Goal: Transaction & Acquisition: Book appointment/travel/reservation

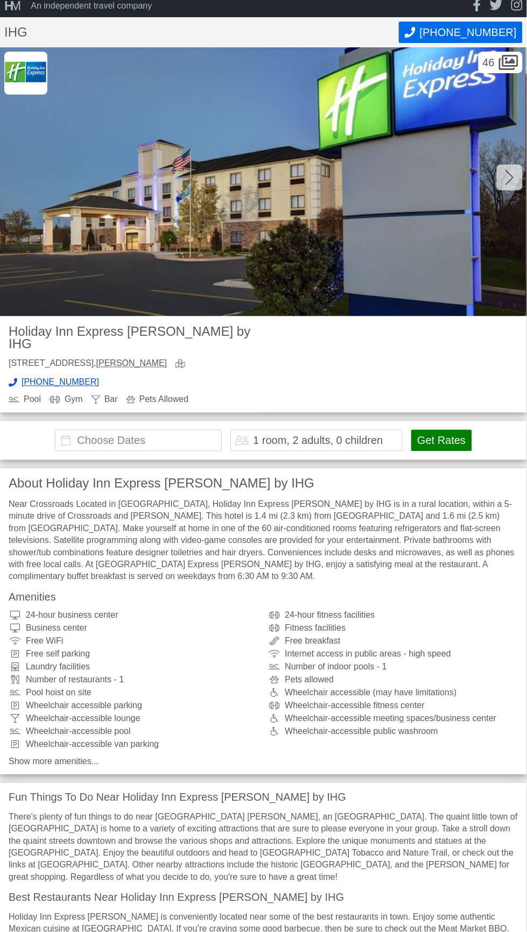
scroll to position [15, 0]
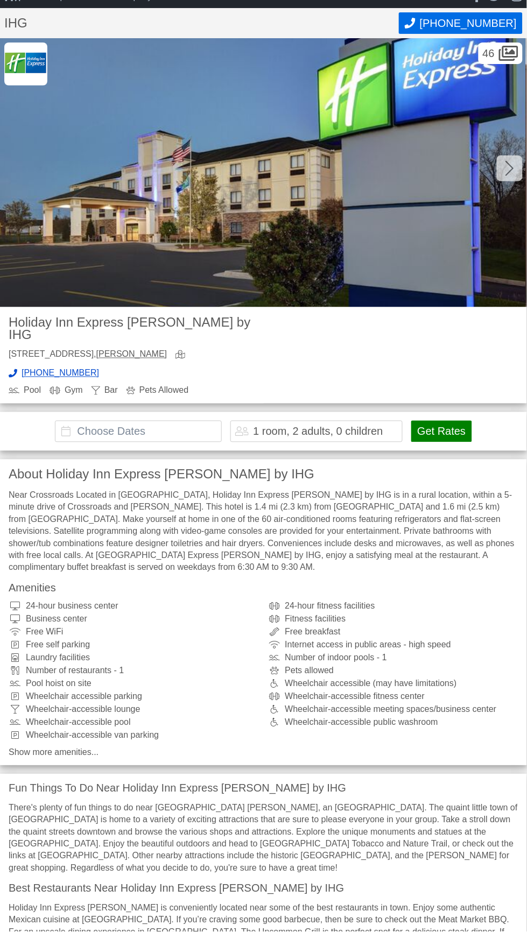
click at [167, 421] on input "text" at bounding box center [138, 432] width 167 height 22
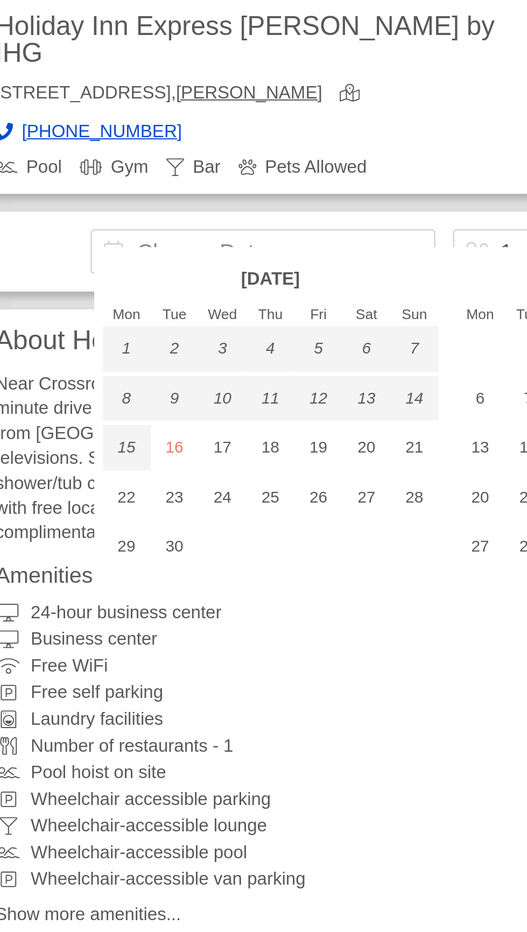
scroll to position [1, 0]
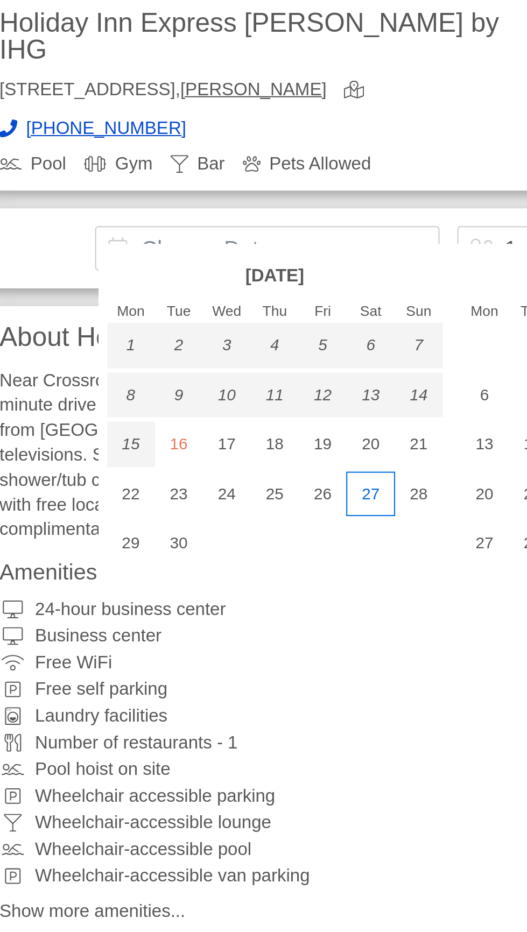
click at [191, 565] on div "27" at bounding box center [188, 565] width 23 height 22
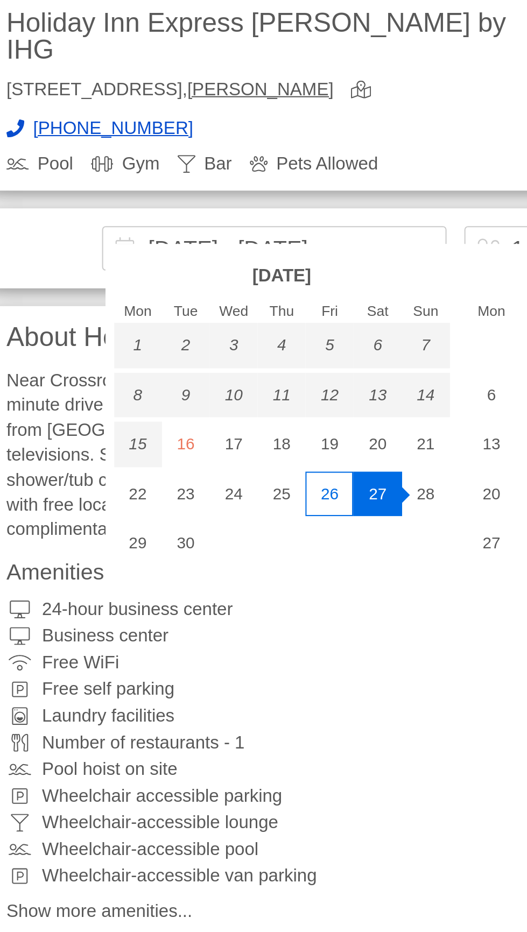
click at [162, 569] on div "26" at bounding box center [164, 565] width 23 height 22
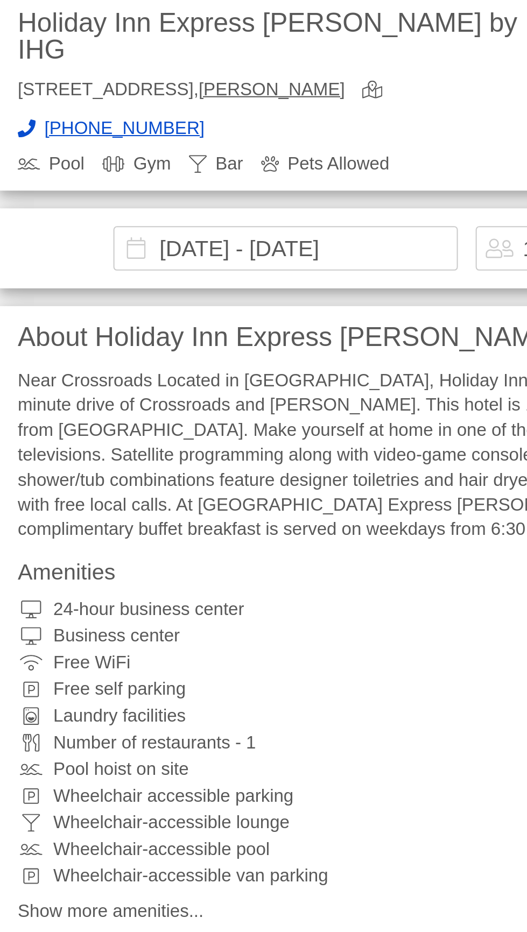
click at [203, 435] on input "[DATE] - [DATE]" at bounding box center [138, 446] width 167 height 22
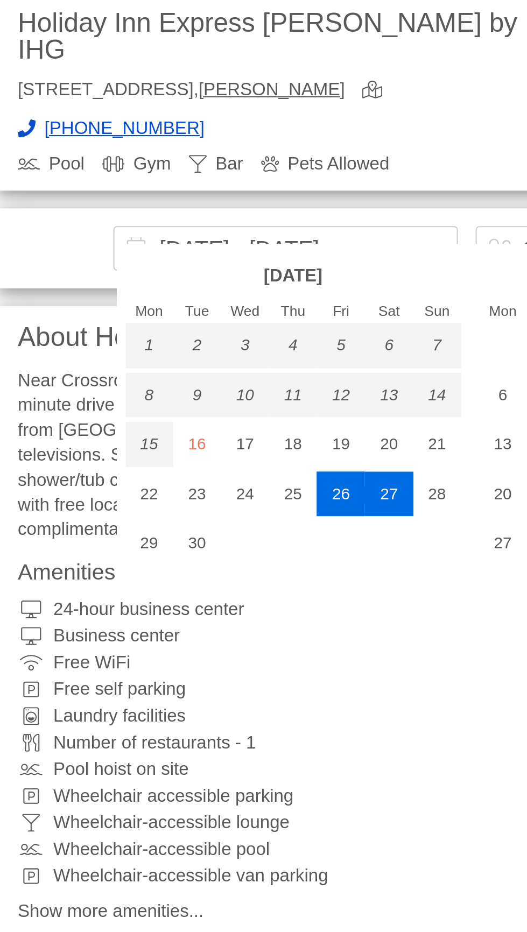
click at [168, 564] on div "26" at bounding box center [164, 565] width 23 height 22
click at [209, 565] on div "28" at bounding box center [211, 565] width 23 height 22
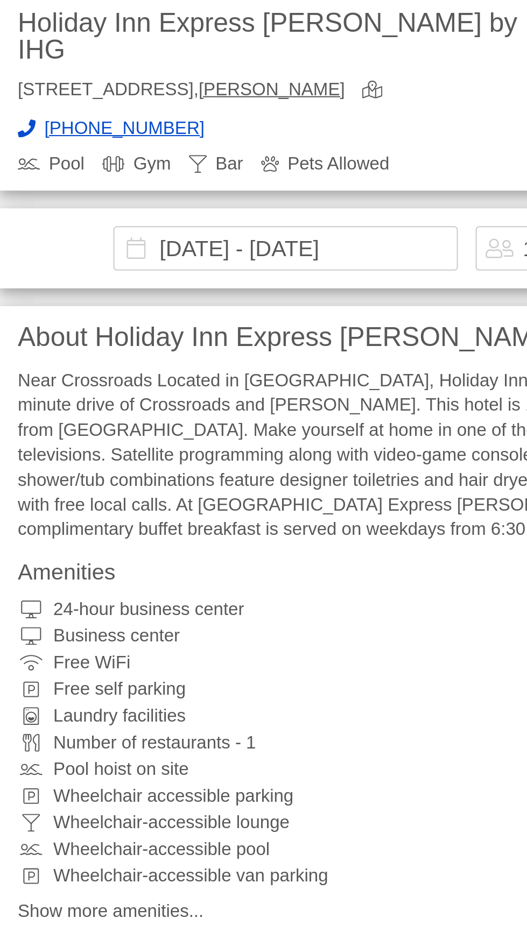
click at [128, 439] on input "[DATE] - [DATE]" at bounding box center [138, 446] width 167 height 22
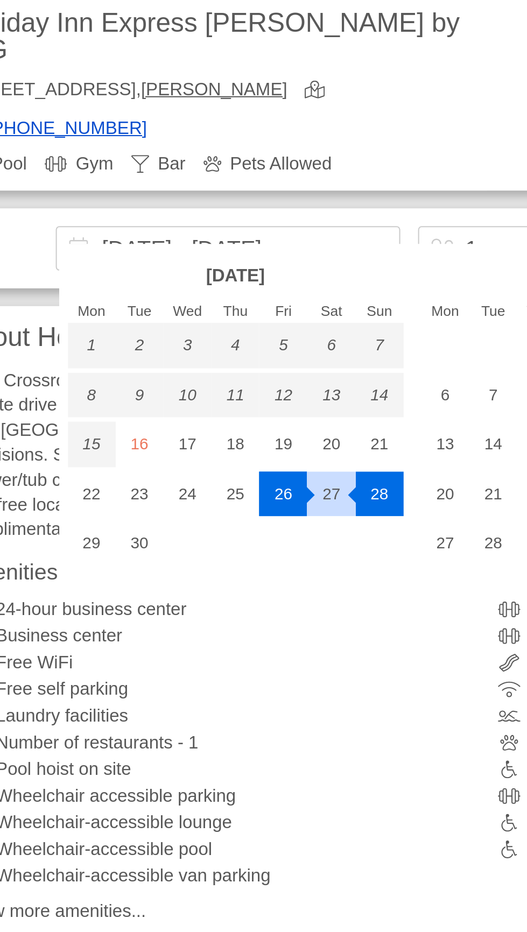
click at [166, 569] on div "26" at bounding box center [164, 565] width 23 height 22
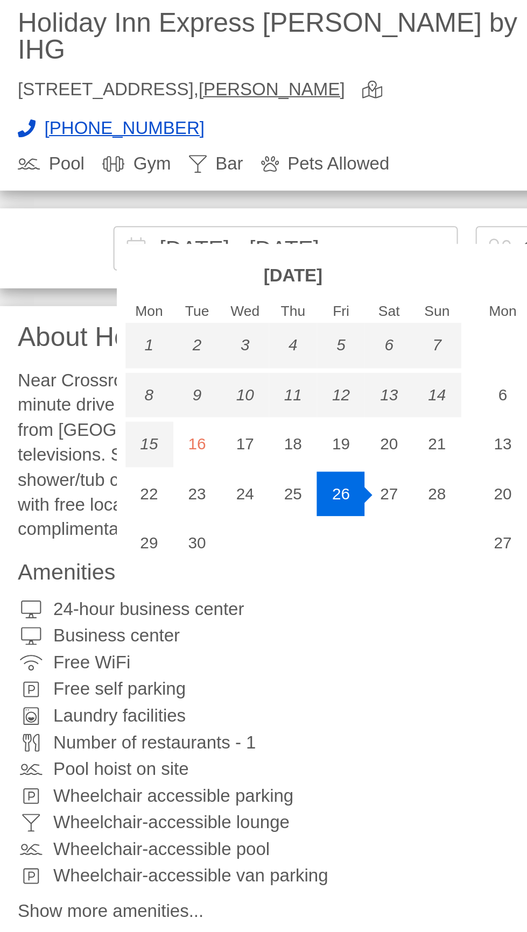
click at [186, 435] on input "[DATE] - [DATE]" at bounding box center [138, 446] width 167 height 22
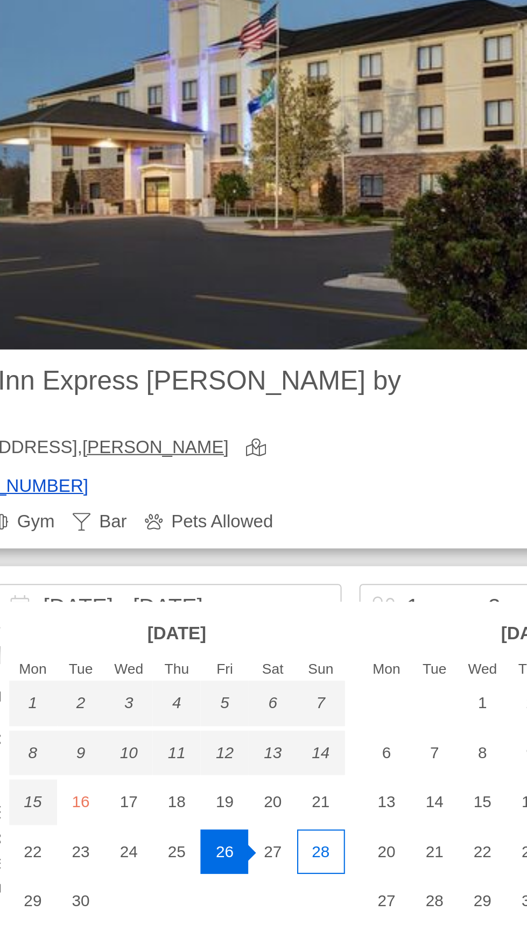
click at [205, 560] on div "28" at bounding box center [211, 565] width 23 height 22
type input "[DATE] - [DATE]"
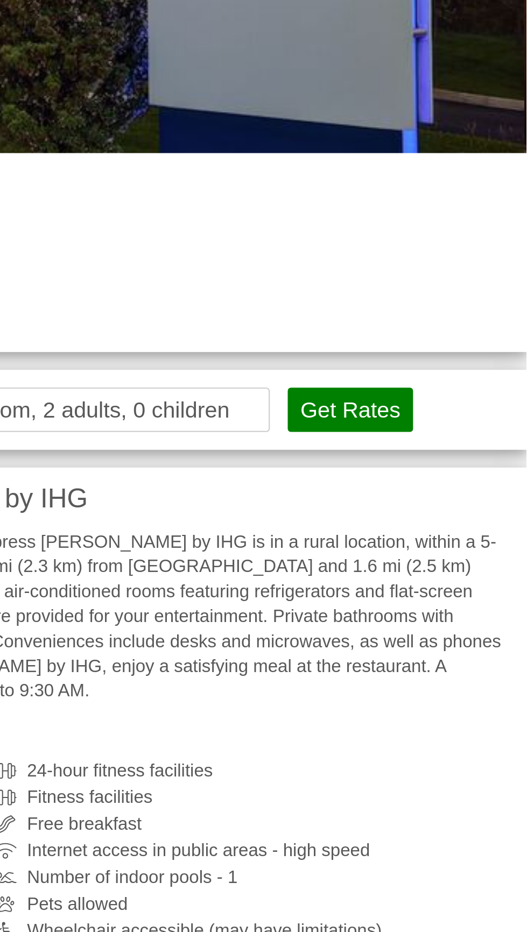
click at [441, 435] on button "Get Rates" at bounding box center [441, 446] width 60 height 22
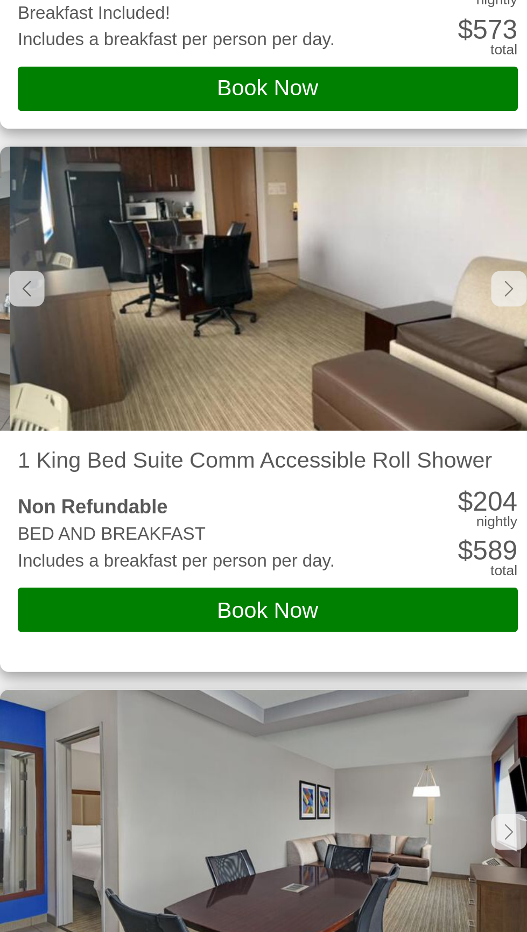
scroll to position [0, 778]
